Goal: Task Accomplishment & Management: Manage account settings

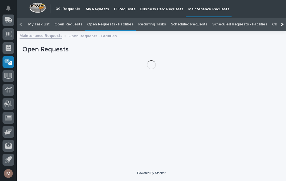
scroll to position [18, 0]
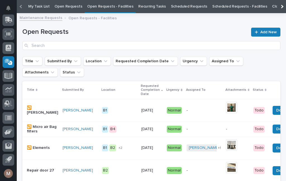
click at [115, 4] on link "Open Requests - Facilities" at bounding box center [110, 6] width 46 height 13
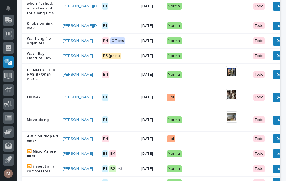
scroll to position [321, 0]
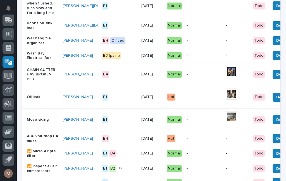
click at [38, 124] on div "Move siding" at bounding box center [42, 119] width 31 height 9
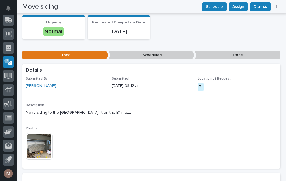
scroll to position [61, 0]
click at [42, 148] on img at bounding box center [39, 146] width 27 height 27
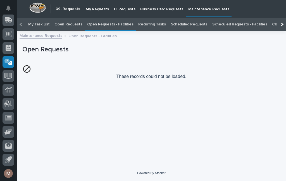
scroll to position [18, 0]
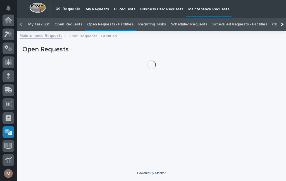
scroll to position [70, 0]
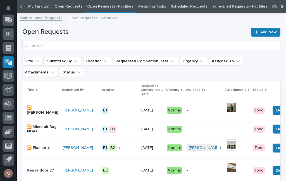
click at [104, 7] on link "Open Requests - Facilities" at bounding box center [110, 6] width 46 height 13
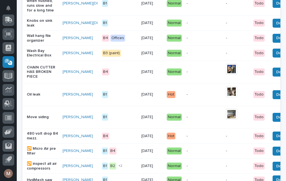
scroll to position [327, 0]
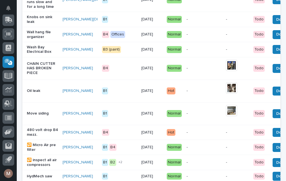
click at [37, 116] on p "Move siding" at bounding box center [42, 113] width 31 height 5
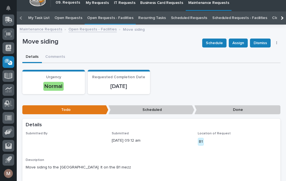
scroll to position [18, 0]
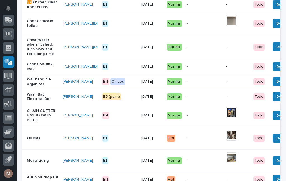
scroll to position [280, 0]
click at [276, 164] on span "Done" at bounding box center [281, 160] width 10 height 7
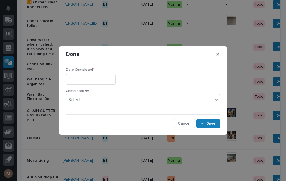
click at [90, 66] on div "Date Completed * Completed By * Select... Cancel Save" at bounding box center [143, 95] width 154 height 65
click at [91, 83] on input "text" at bounding box center [91, 79] width 50 height 10
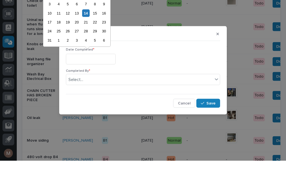
click at [87, 30] on div "14" at bounding box center [86, 34] width 8 height 8
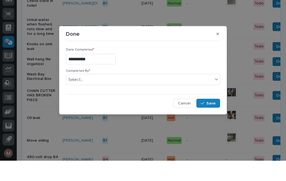
type input "**********"
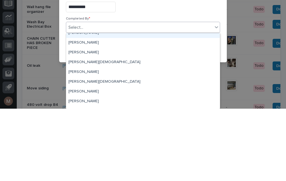
scroll to position [6, 0]
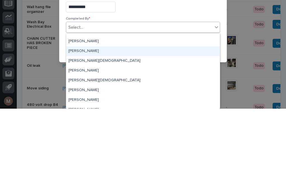
click at [90, 119] on div "[PERSON_NAME]" at bounding box center [143, 124] width 154 height 10
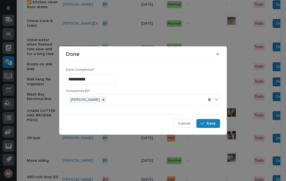
click at [214, 124] on span "Save" at bounding box center [210, 123] width 9 height 5
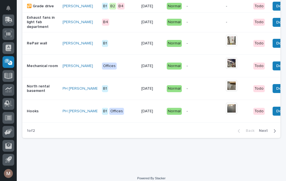
scroll to position [563, 0]
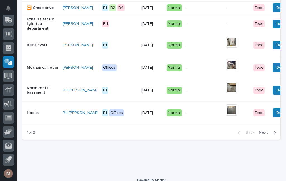
click at [270, 135] on span "Next" at bounding box center [265, 132] width 12 height 5
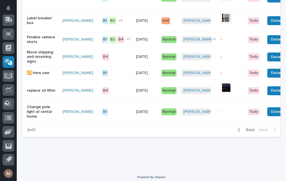
scroll to position [312, 0]
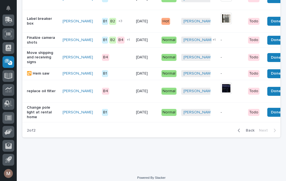
click at [272, 131] on div "Back Next" at bounding box center [256, 130] width 47 height 14
click at [269, 123] on div "Back Next" at bounding box center [256, 130] width 47 height 14
click at [252, 128] on span "Back" at bounding box center [248, 130] width 12 height 5
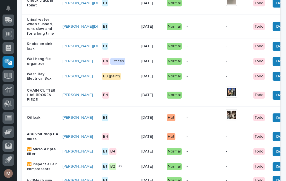
scroll to position [302, 0]
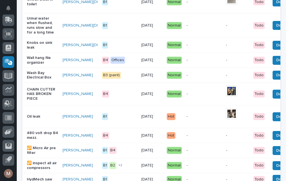
click at [43, 50] on p "Knobs on sink leak" at bounding box center [42, 44] width 31 height 9
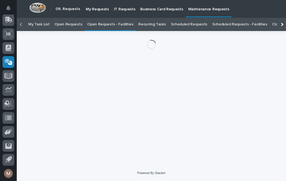
scroll to position [18, 0]
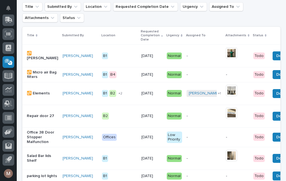
scroll to position [94, 0]
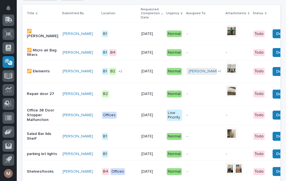
click at [39, 137] on p "Salad Bar lids Shelf" at bounding box center [42, 136] width 31 height 9
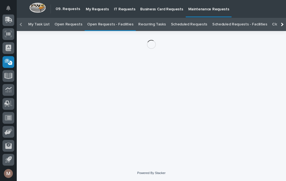
scroll to position [18, 0]
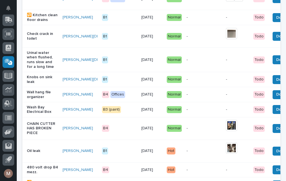
scroll to position [267, 0]
click at [40, 97] on p "Wall hang file organizer" at bounding box center [42, 94] width 31 height 9
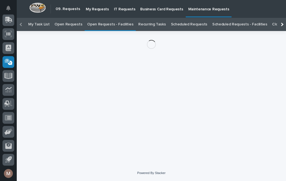
scroll to position [18, 0]
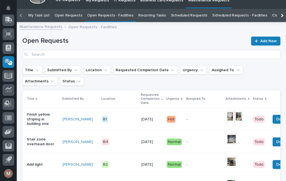
scroll to position [18, 0]
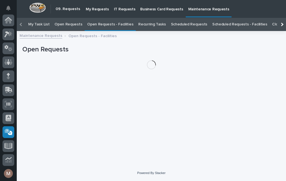
scroll to position [70, 0]
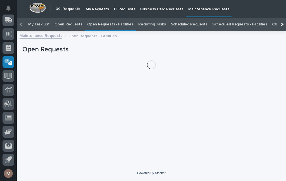
scroll to position [18, 0]
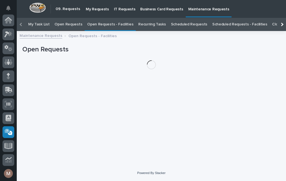
scroll to position [70, 0]
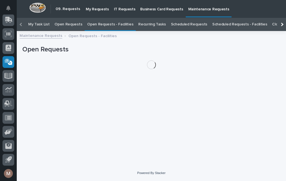
scroll to position [18, 0]
